Goal: Transaction & Acquisition: Purchase product/service

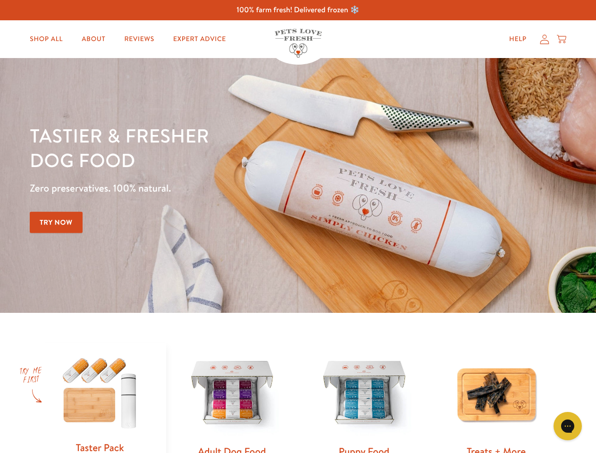
click at [298, 227] on div "Tastier & fresher dog food Zero preservatives. 100% natural. Try Now" at bounding box center [209, 185] width 358 height 125
click at [568, 426] on icon "Gorgias live chat" at bounding box center [567, 425] width 9 height 9
